Goal: Information Seeking & Learning: Check status

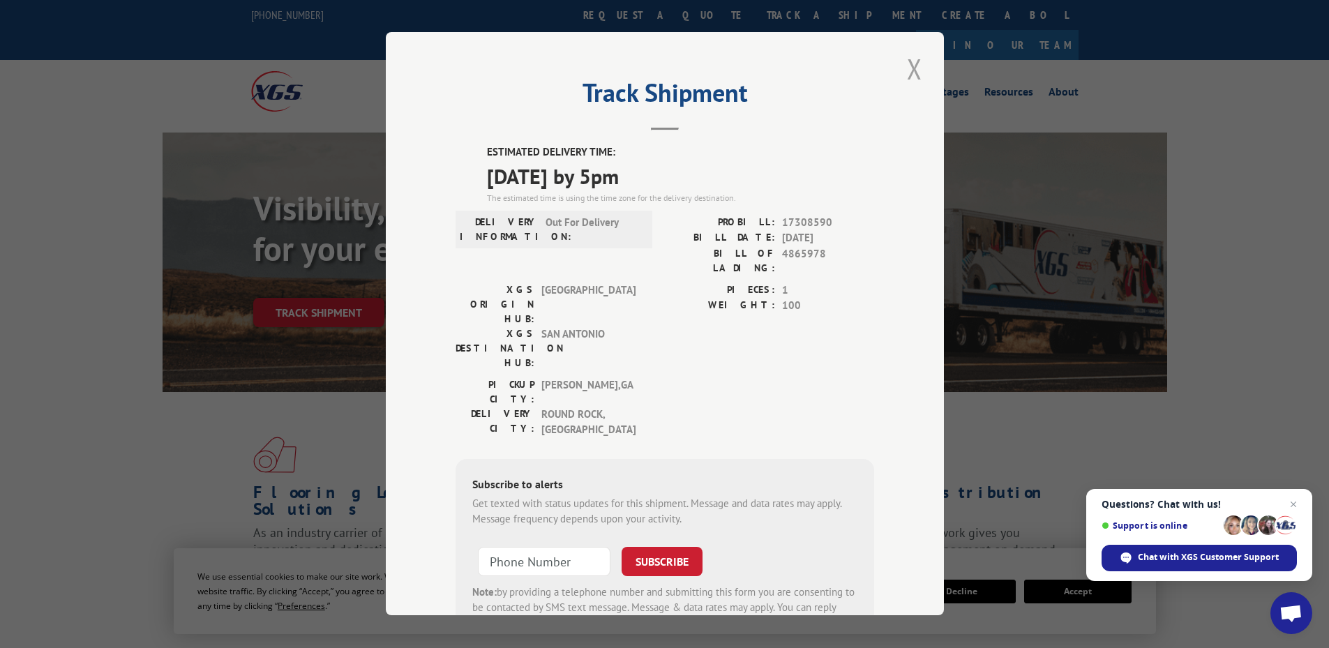
click at [911, 74] on button "Close modal" at bounding box center [915, 69] width 24 height 38
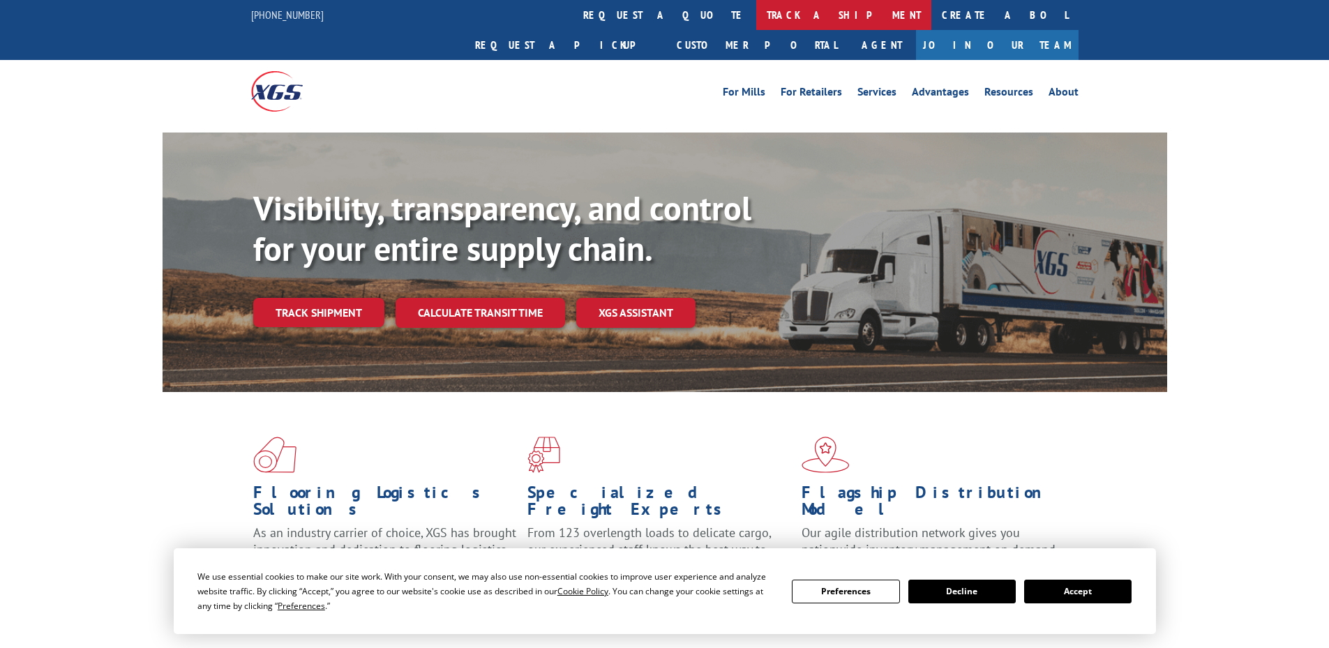
click at [756, 15] on link "track a shipment" at bounding box center [843, 15] width 175 height 30
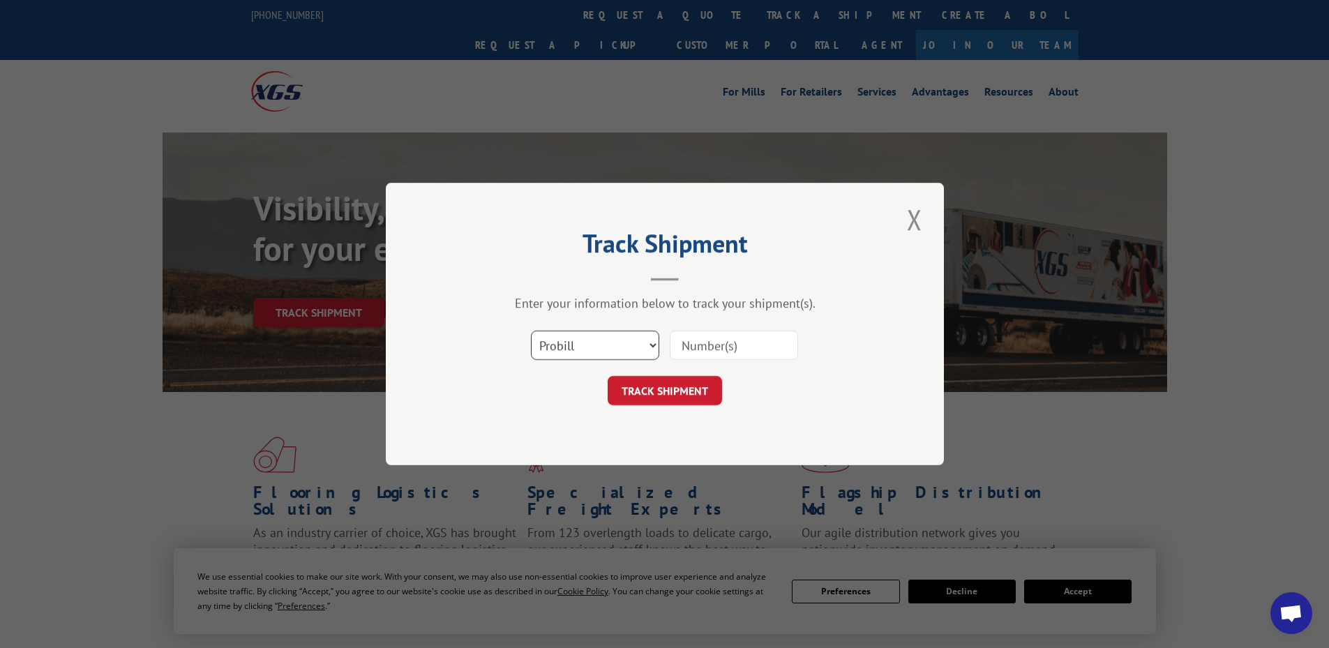
click at [634, 347] on select "Select category... Probill BOL PO" at bounding box center [595, 345] width 128 height 29
select select "bol"
click at [531, 331] on select "Select category... Probill BOL PO" at bounding box center [595, 345] width 128 height 29
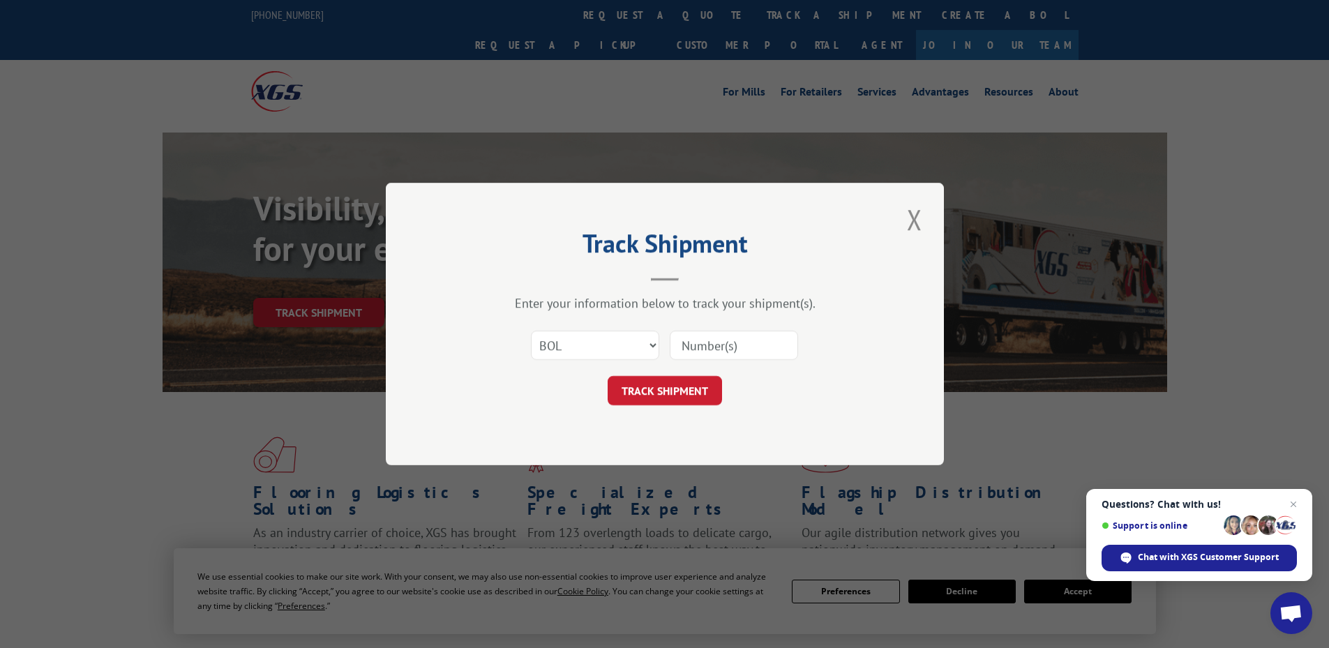
click at [733, 333] on input at bounding box center [734, 345] width 128 height 29
paste input "H0504-266989"
type input "H0504-266989"
drag, startPoint x: 490, startPoint y: 324, endPoint x: 109, endPoint y: 303, distance: 381.4
click at [112, 307] on div "Track Shipment Enter your information below to track your shipment(s). Select c…" at bounding box center [664, 324] width 1329 height 648
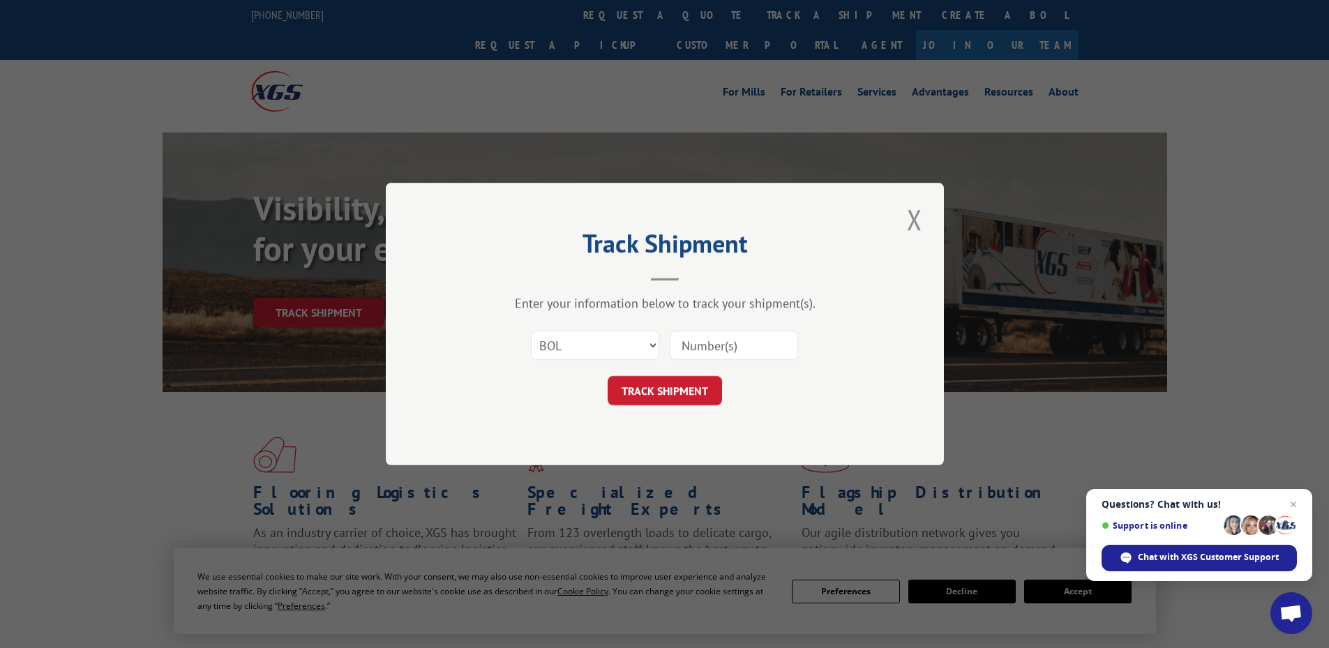
click at [728, 347] on input at bounding box center [734, 345] width 128 height 29
paste input "4865978"
click at [684, 345] on input "4865978" at bounding box center [734, 345] width 128 height 29
type input "4865978"
click at [608, 376] on button "TRACK SHIPMENT" at bounding box center [665, 390] width 114 height 29
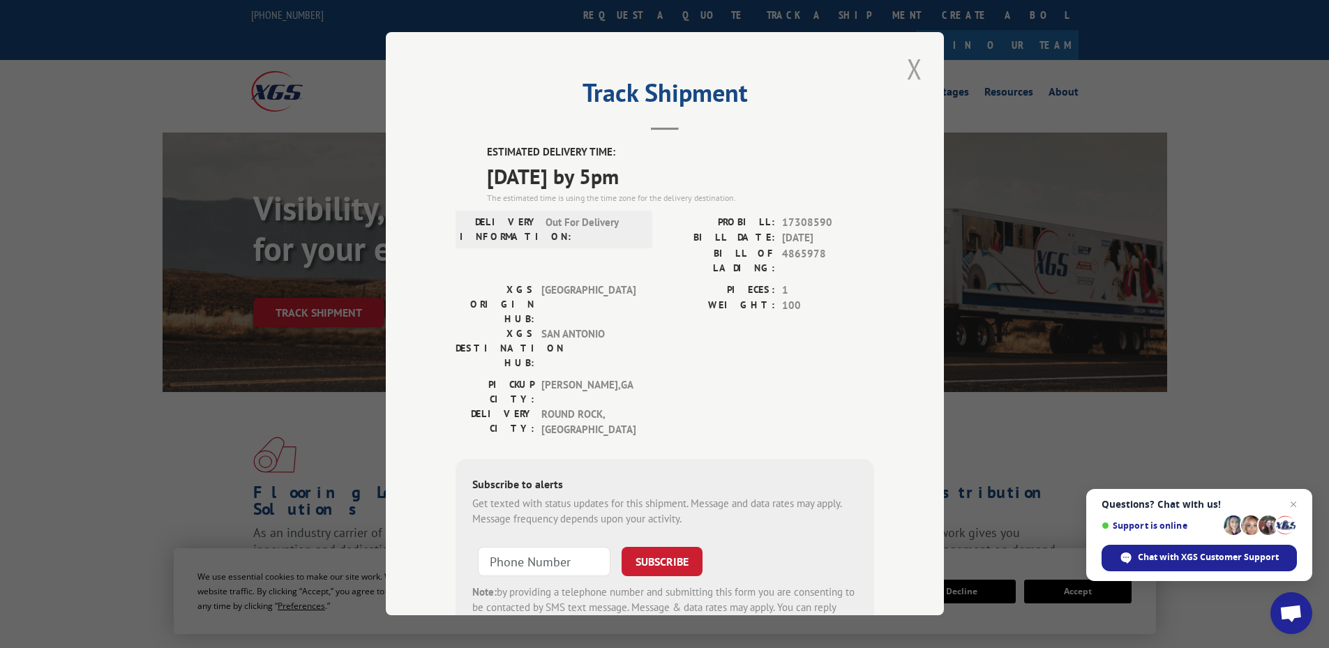
click at [909, 73] on button "Close modal" at bounding box center [915, 69] width 24 height 38
